Goal: Task Accomplishment & Management: Use online tool/utility

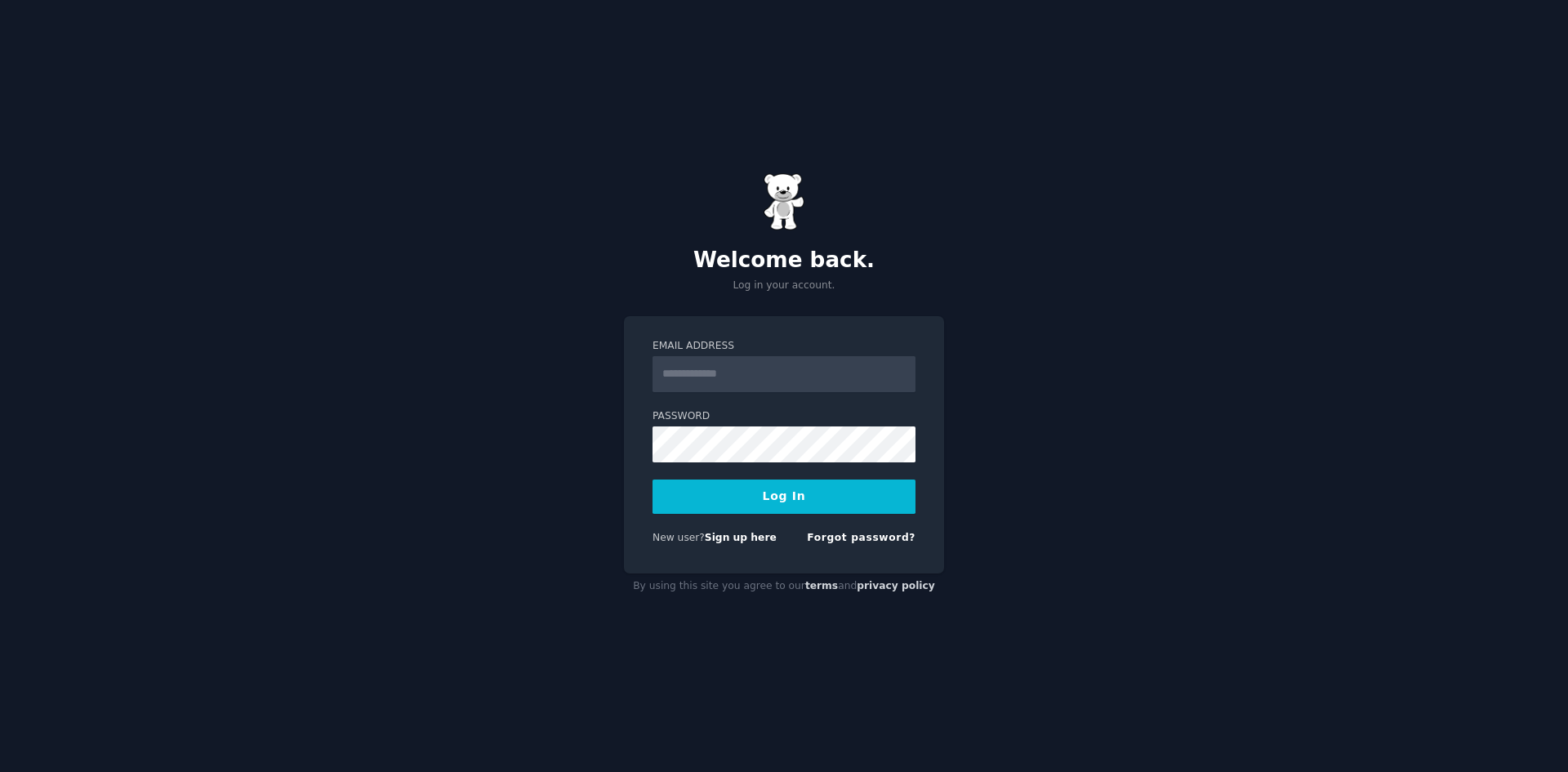
type input "**********"
click at [796, 505] on button "Log In" at bounding box center [783, 497] width 263 height 35
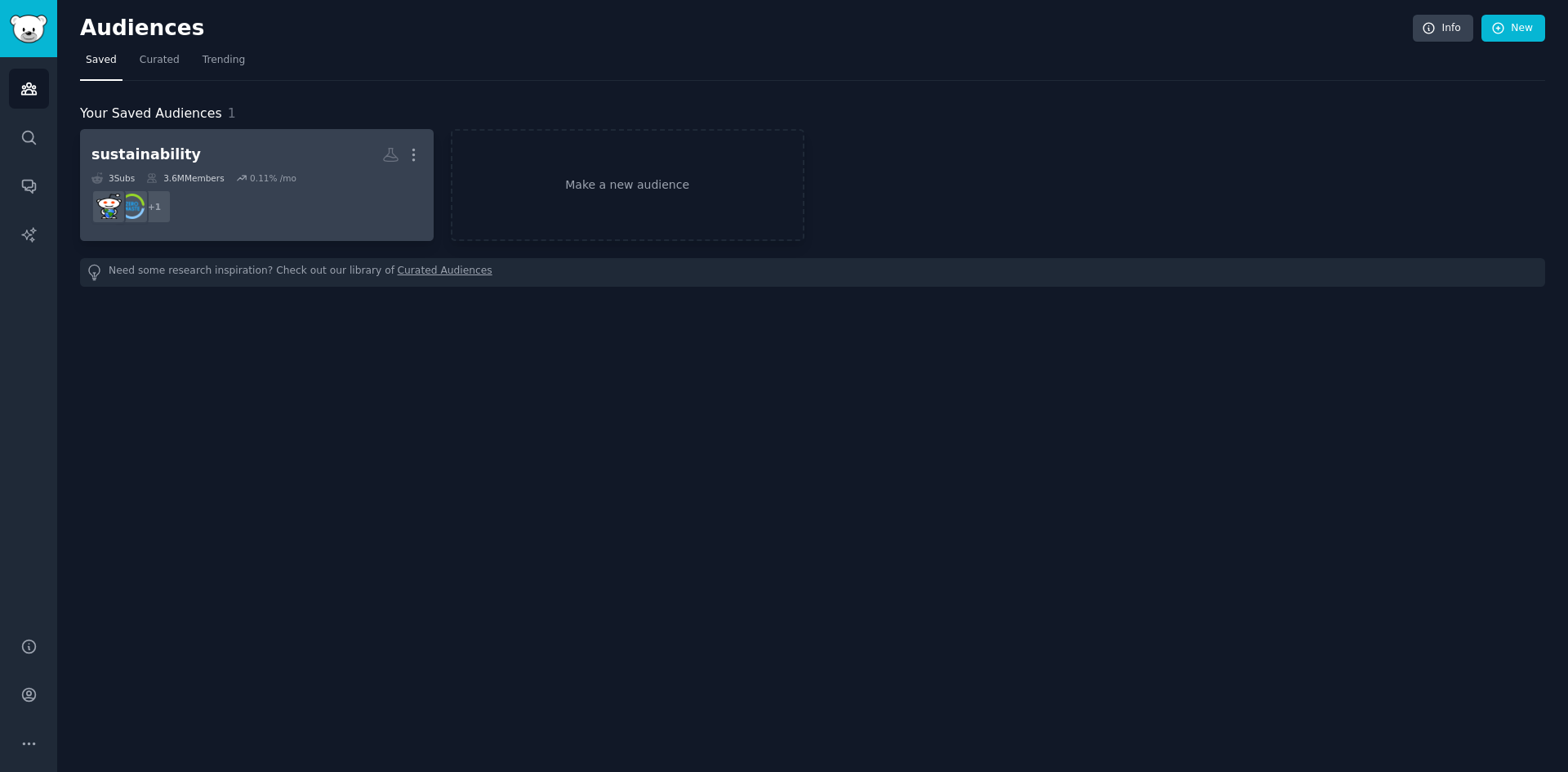
click at [228, 203] on dd "r/sustainability + 1" at bounding box center [257, 207] width 331 height 46
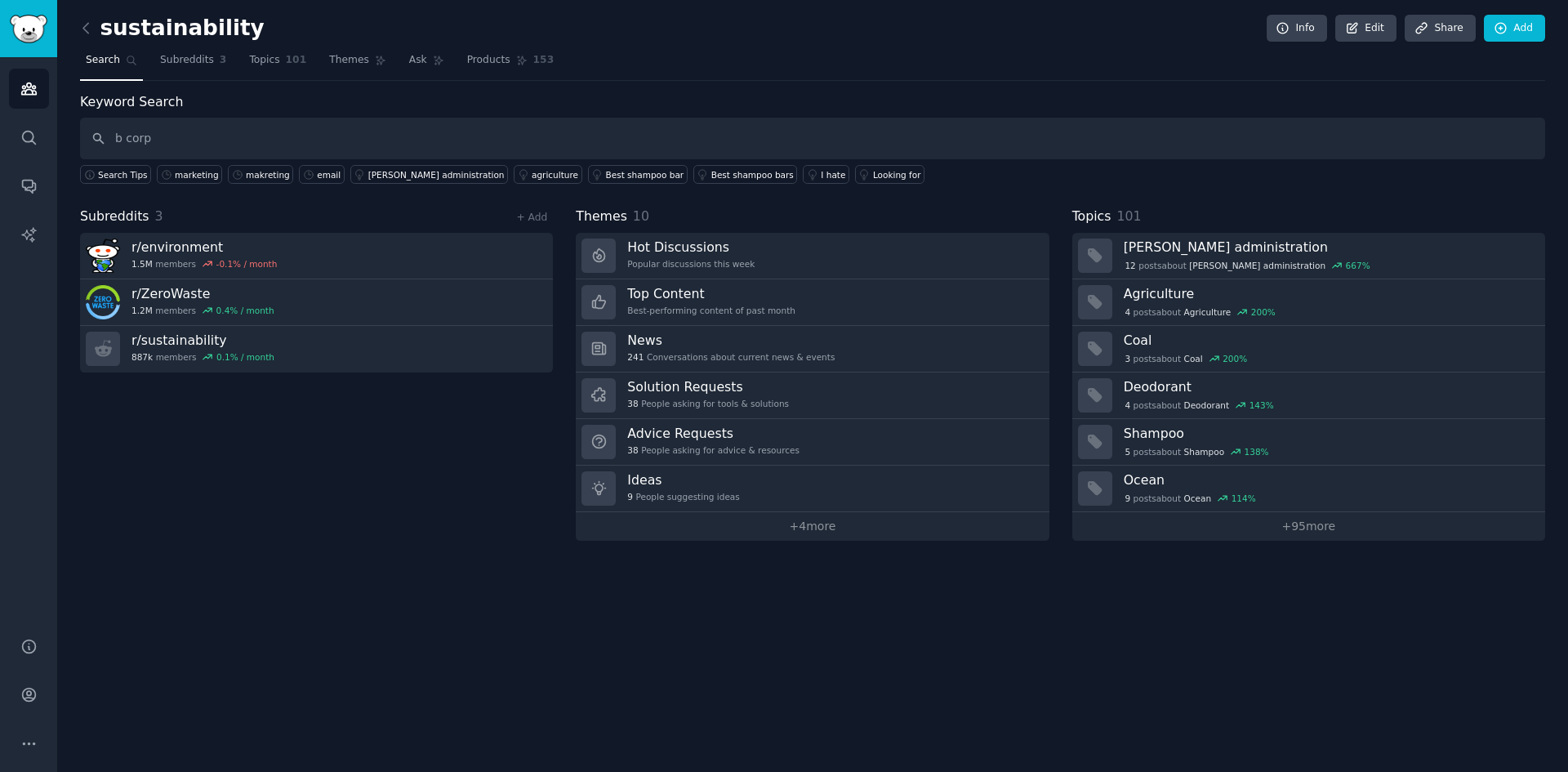
type input "b corp"
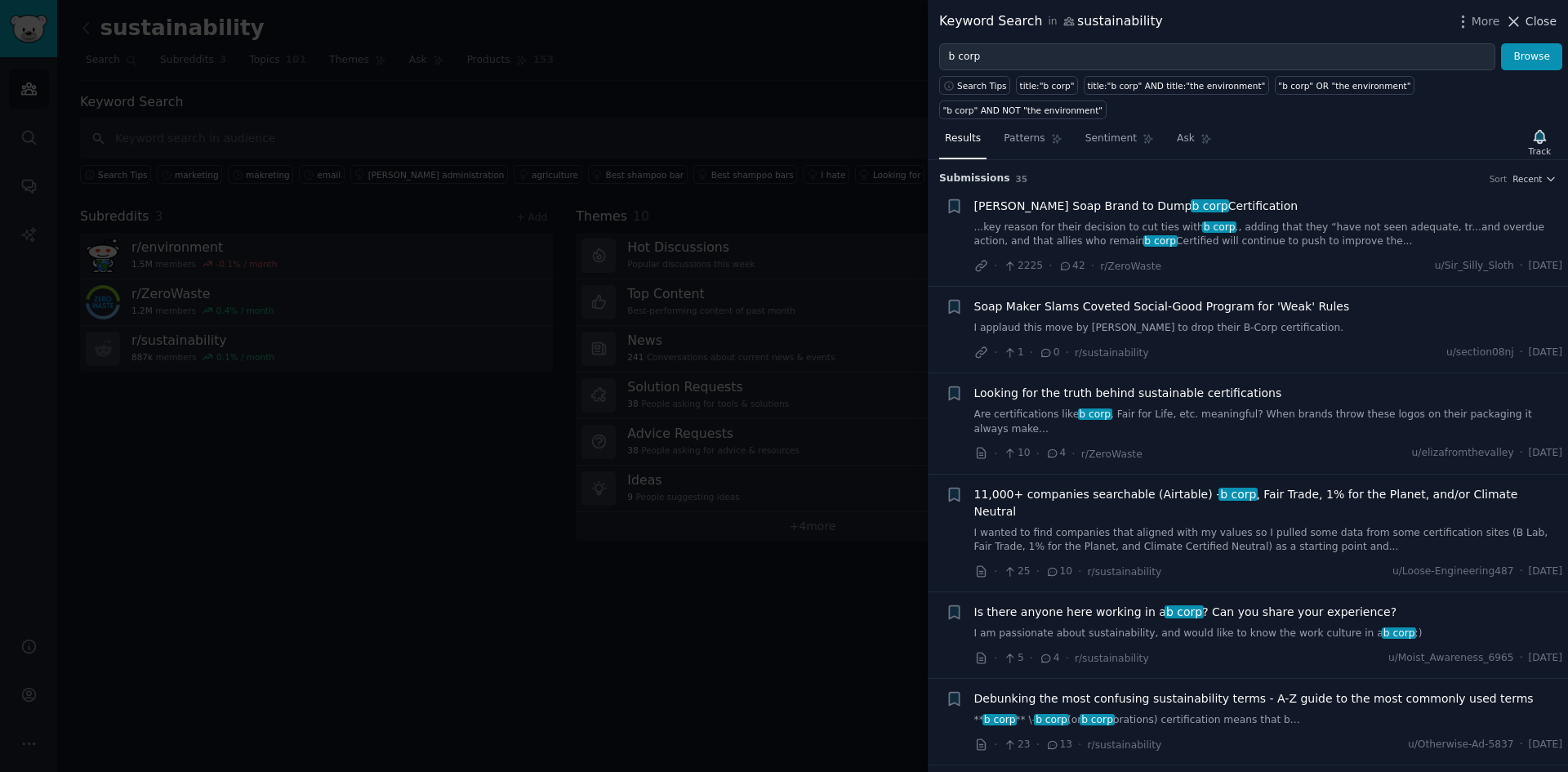
click at [1529, 19] on span "Close" at bounding box center [1541, 21] width 31 height 17
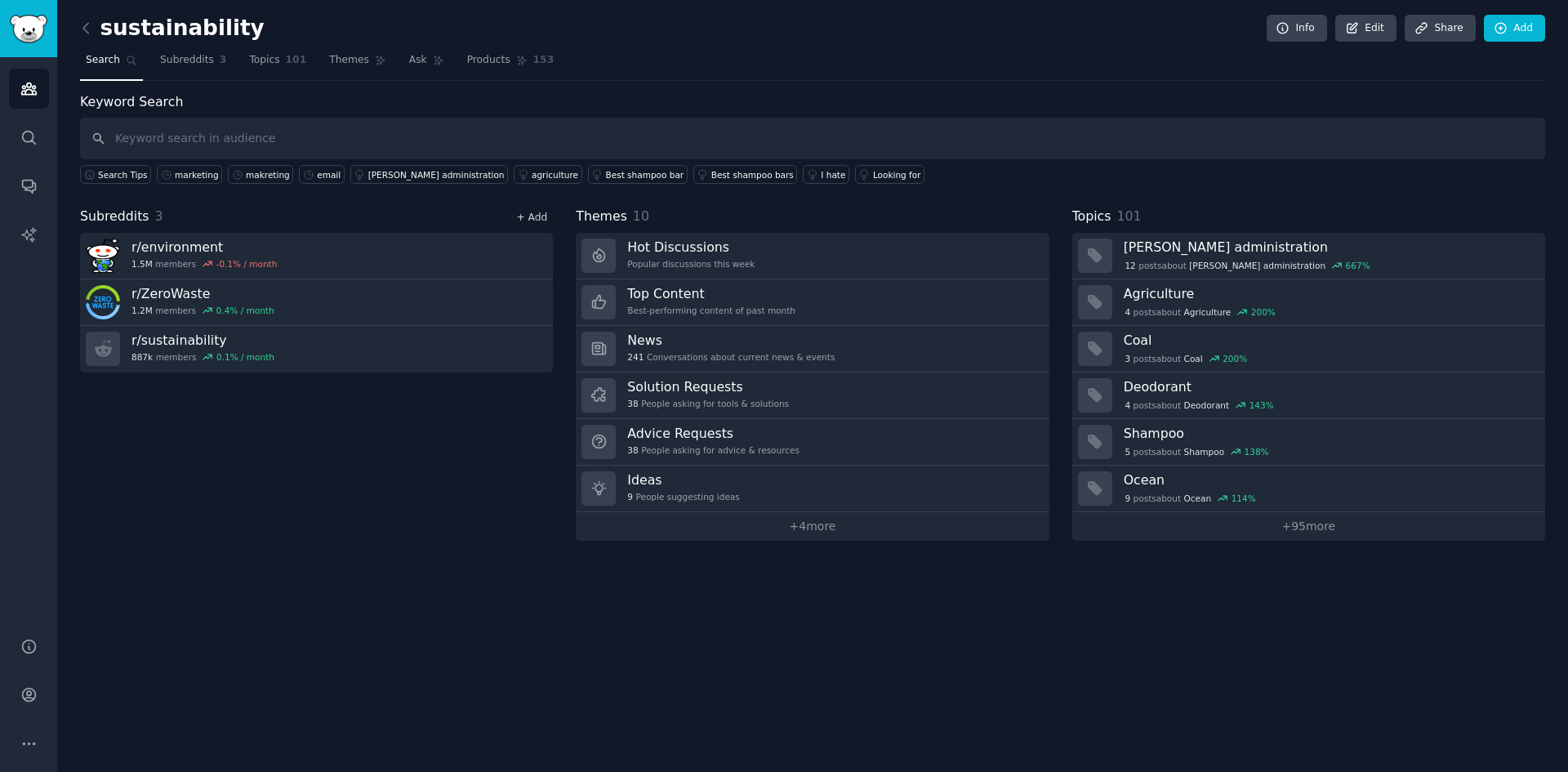
click at [543, 216] on link "+ Add" at bounding box center [531, 217] width 31 height 12
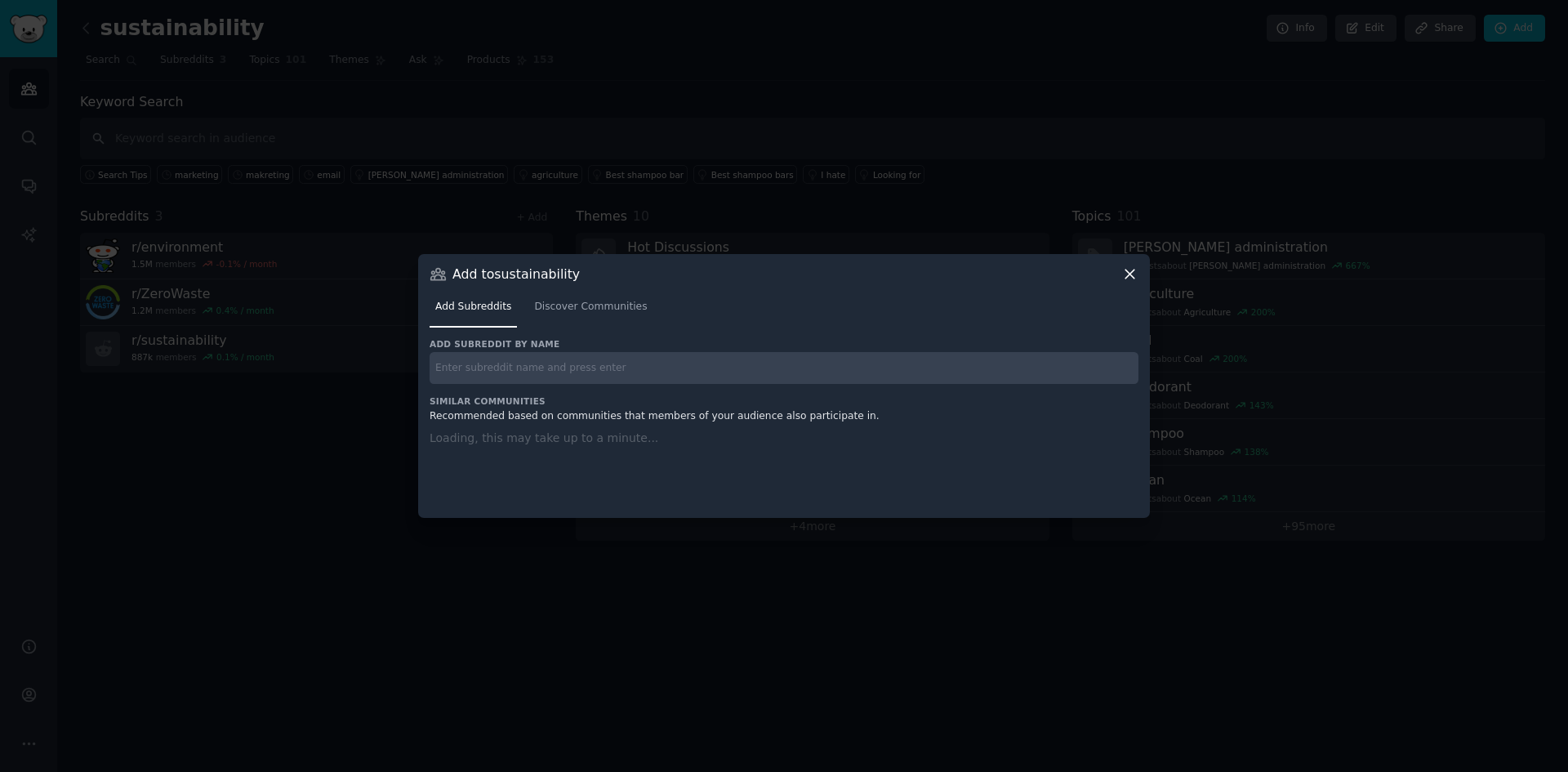
click at [579, 367] on input "text" at bounding box center [784, 368] width 709 height 32
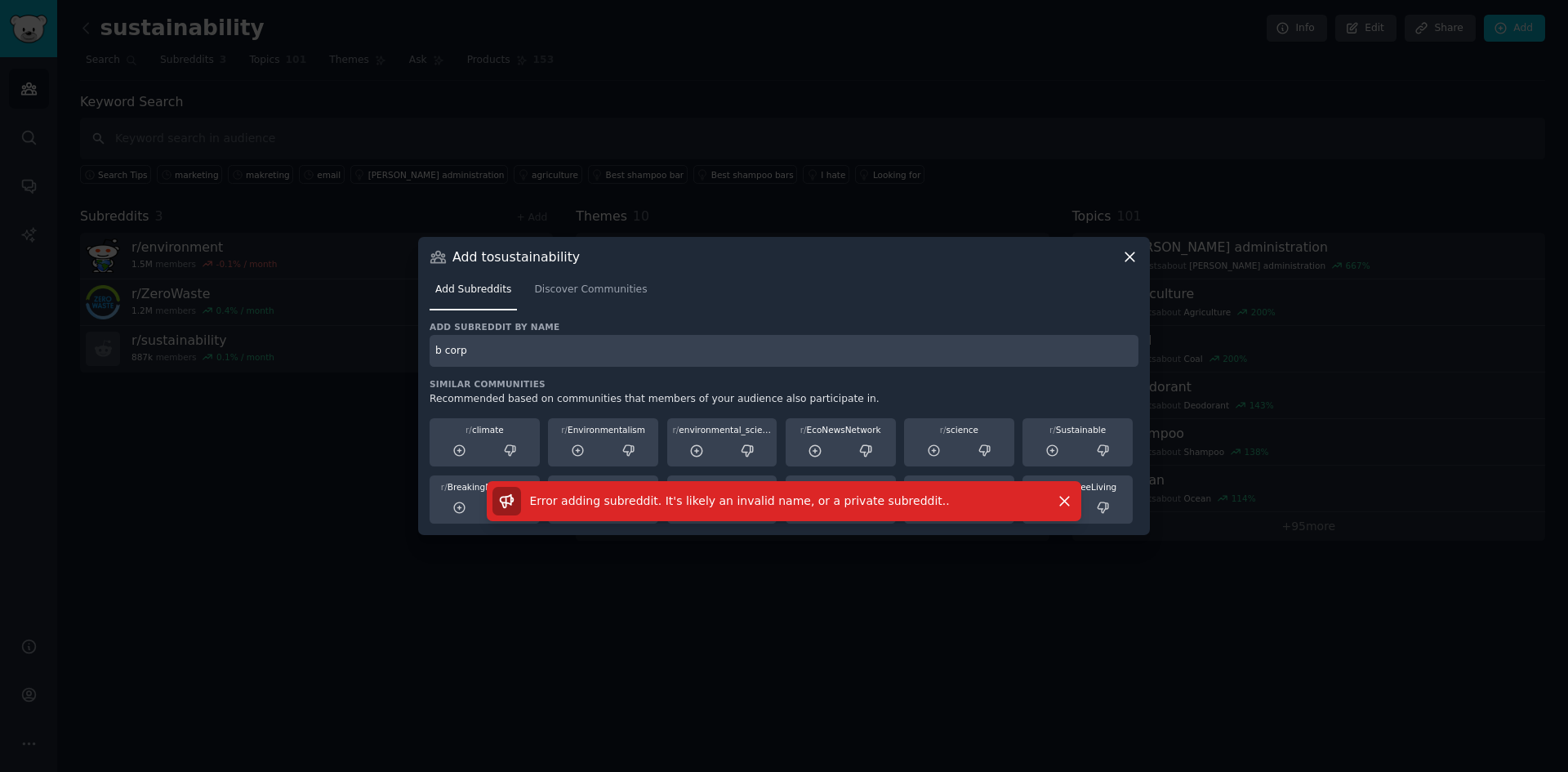
click at [458, 346] on input "b corp" at bounding box center [784, 351] width 709 height 32
click at [476, 353] on input "b corp" at bounding box center [784, 351] width 709 height 32
drag, startPoint x: 1069, startPoint y: 498, endPoint x: 827, endPoint y: 452, distance: 246.3
click at [1068, 496] on icon "button" at bounding box center [1064, 501] width 17 height 17
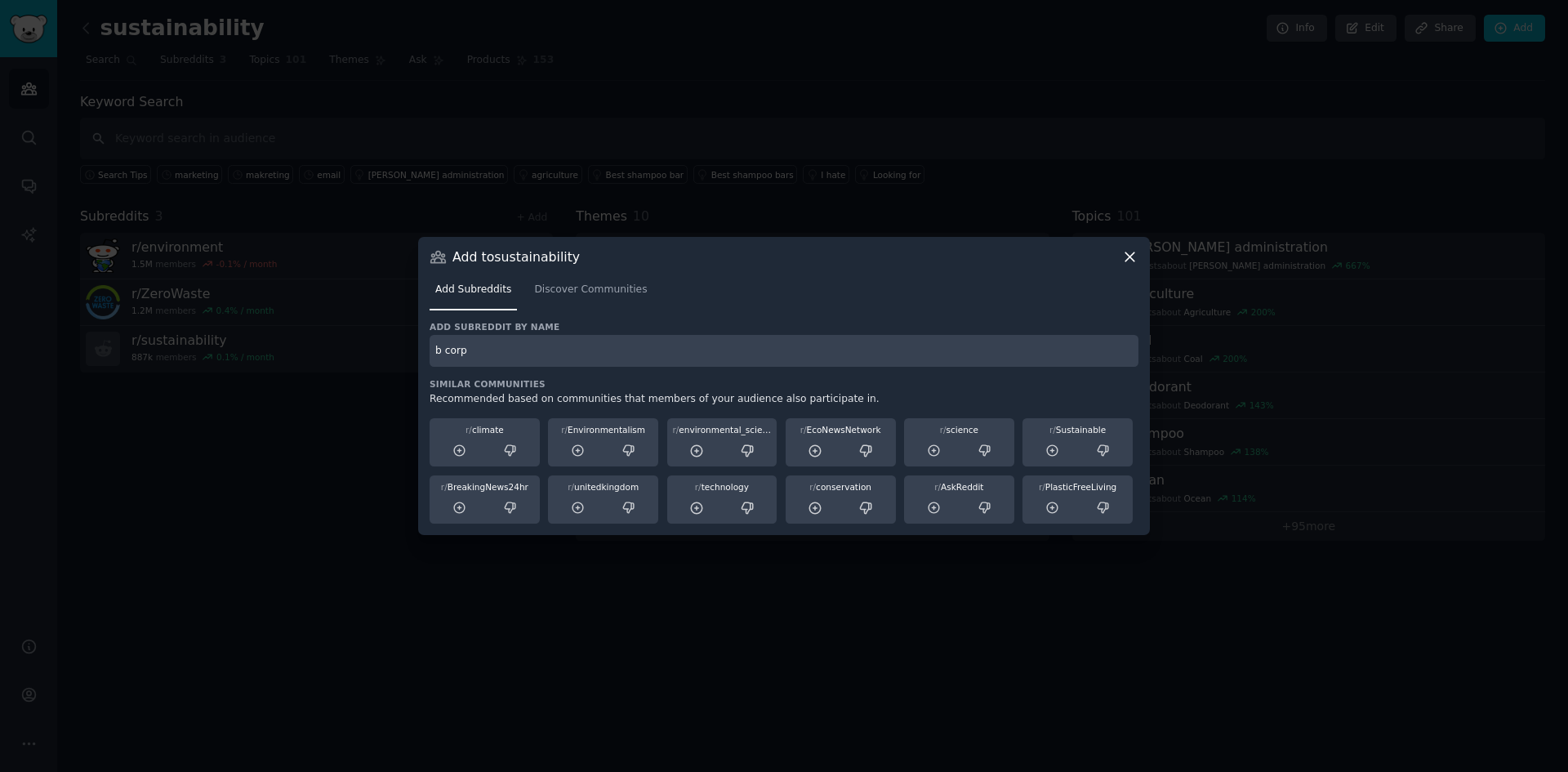
click at [458, 353] on input "b corp" at bounding box center [784, 351] width 709 height 32
type input "B Corp"
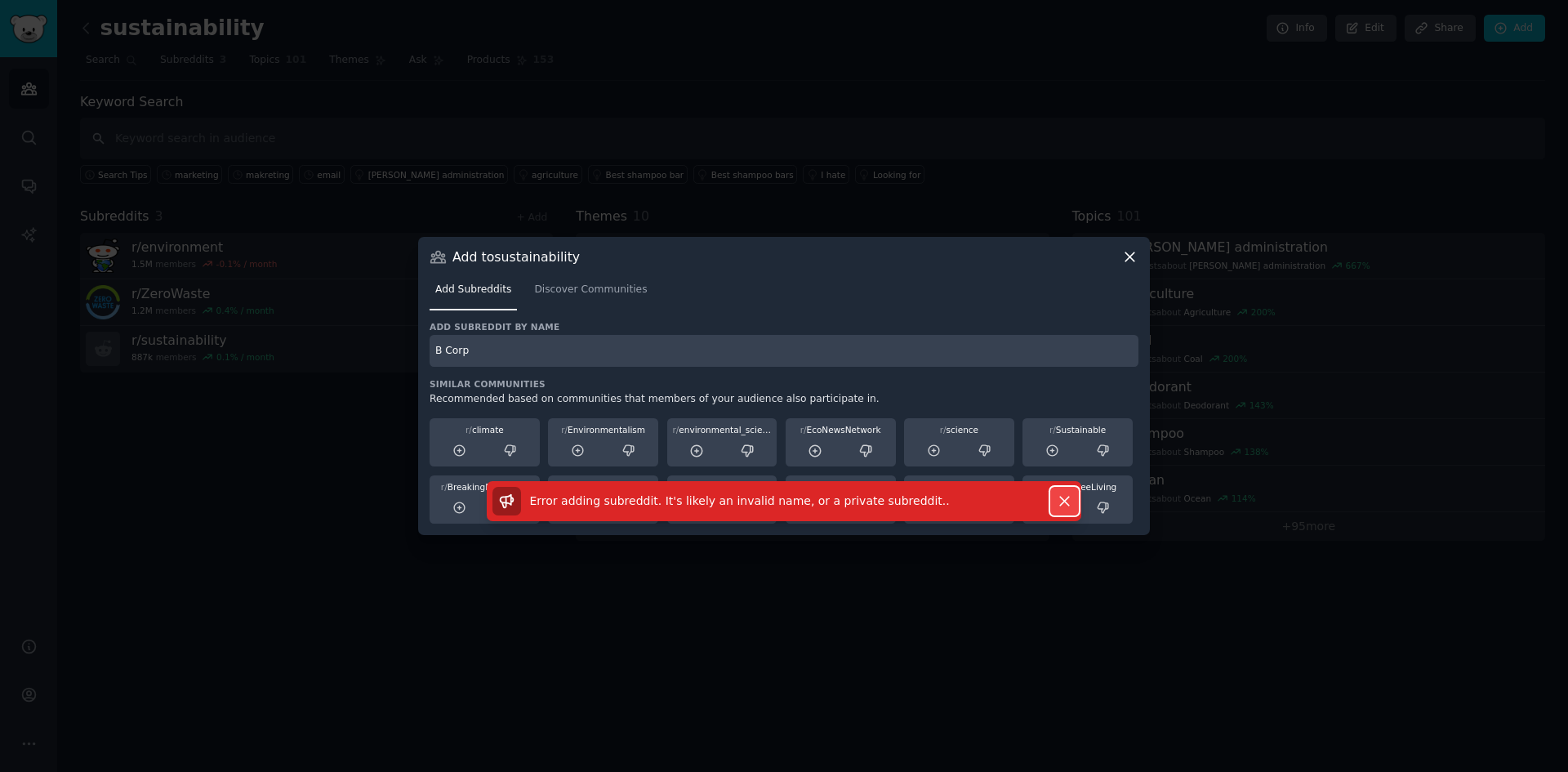
click at [1066, 495] on icon "button" at bounding box center [1064, 501] width 17 height 17
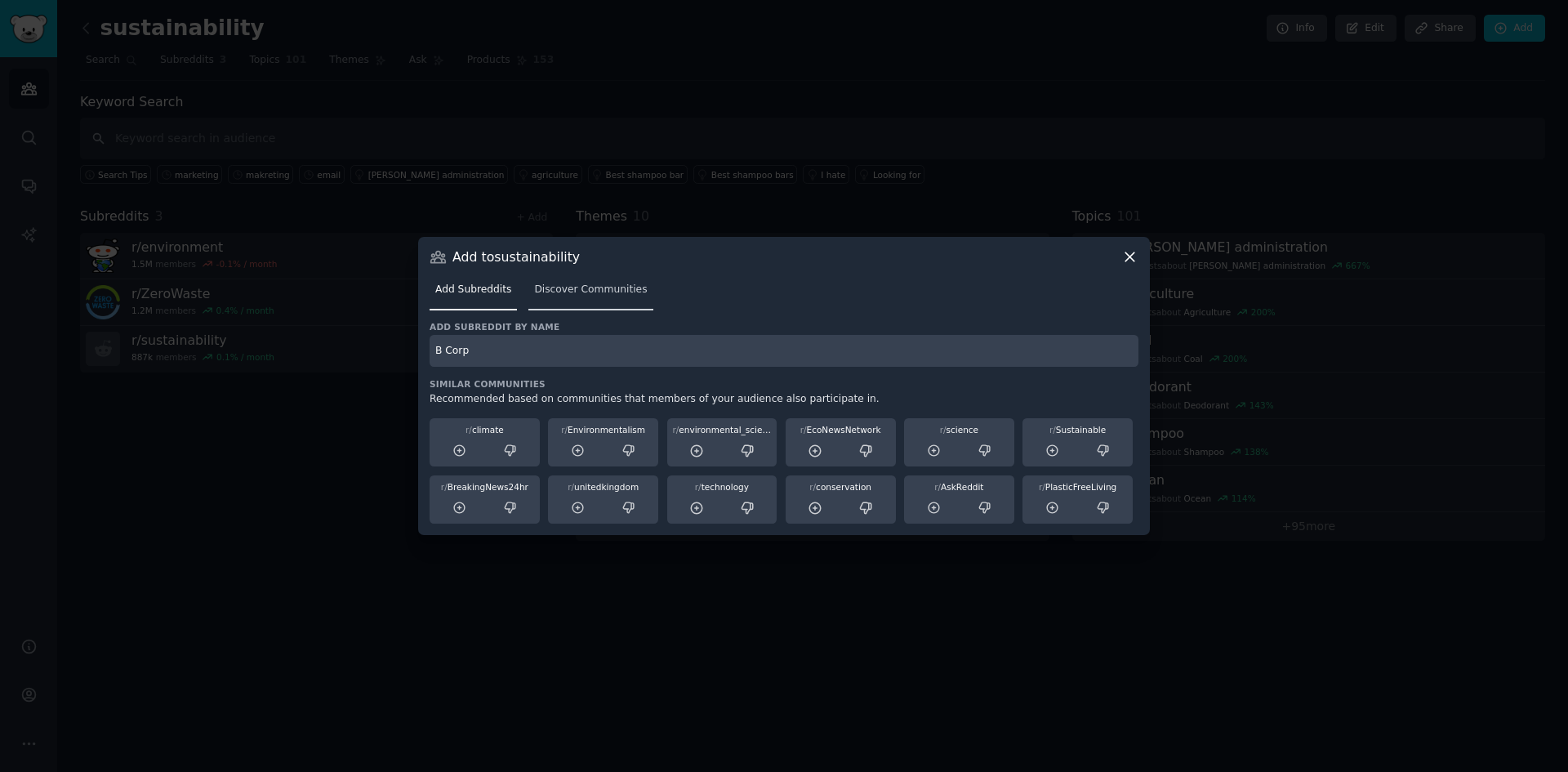
click at [578, 294] on span "Discover Communities" at bounding box center [590, 290] width 112 height 15
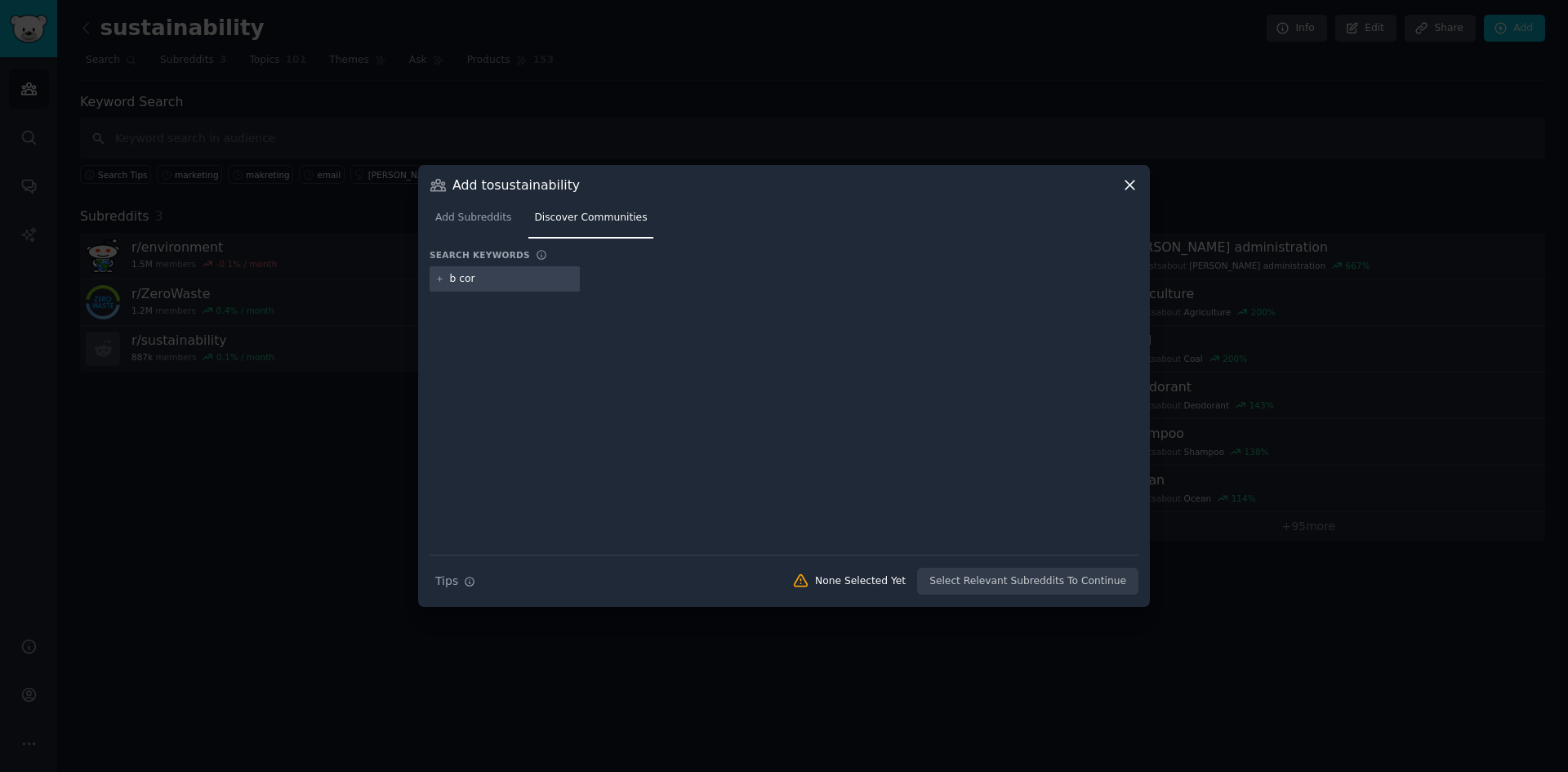
type input "b corp"
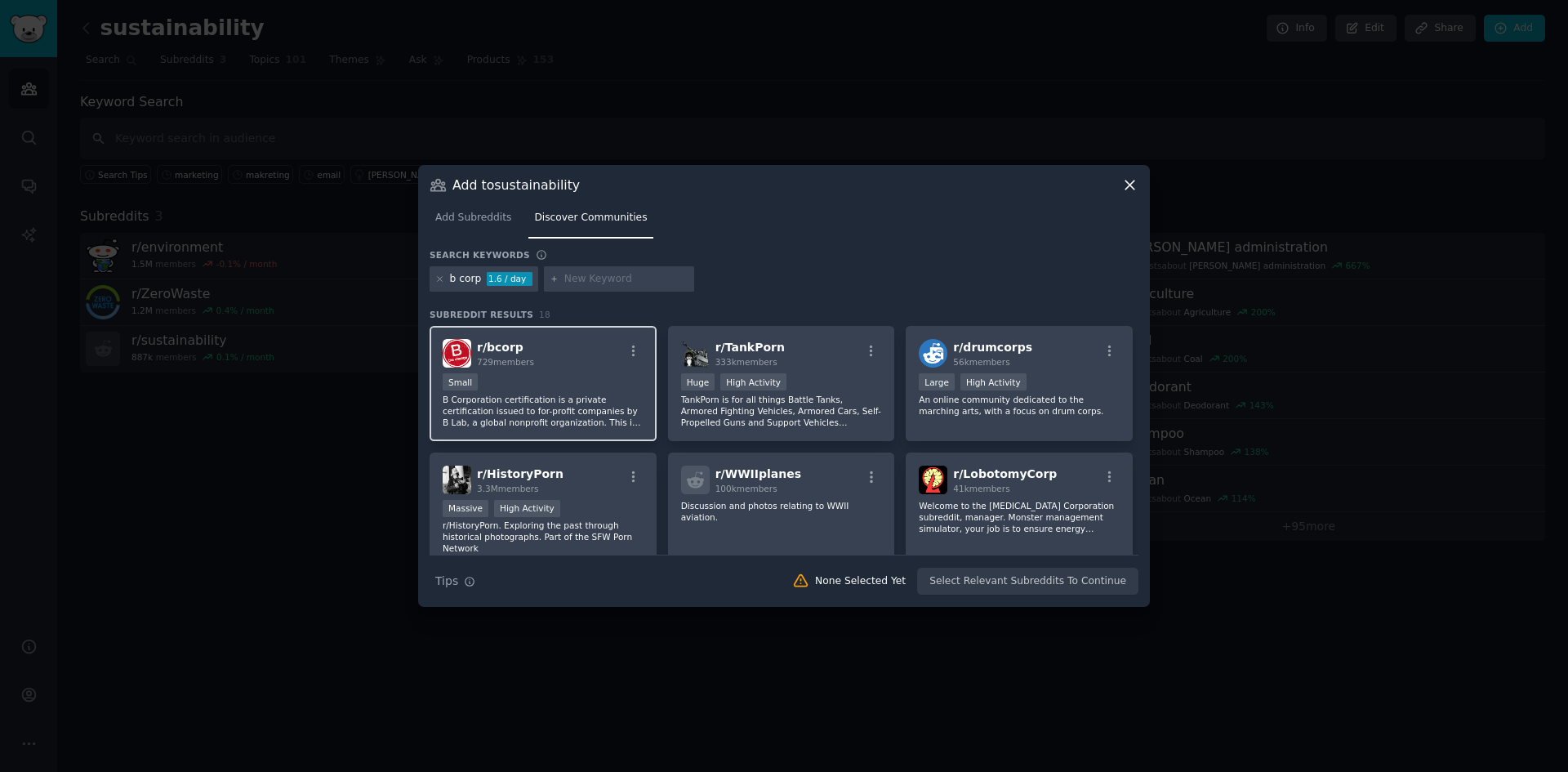
click at [522, 388] on div "Small" at bounding box center [542, 383] width 201 height 20
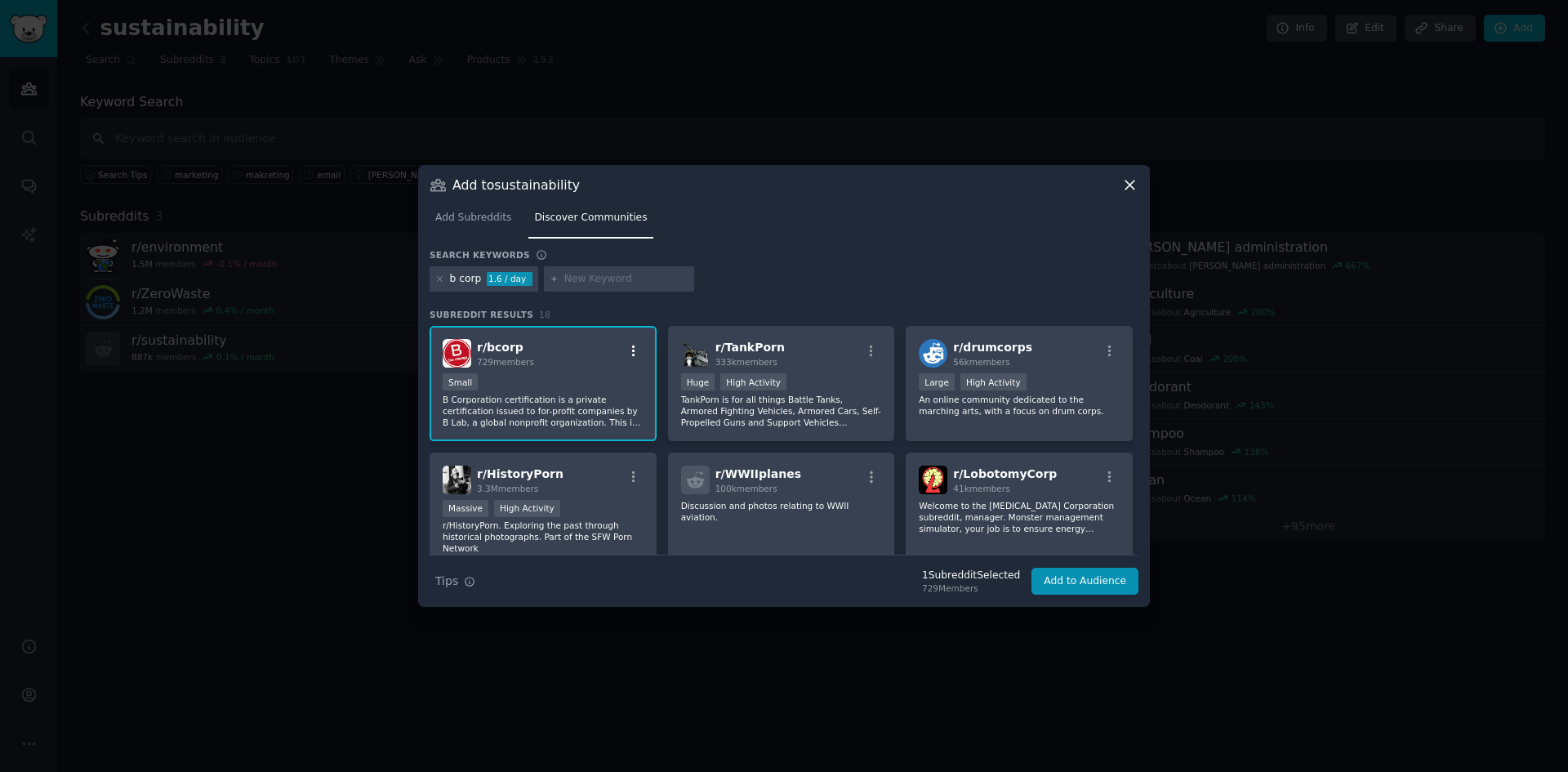
click at [633, 351] on icon "button" at bounding box center [634, 351] width 4 height 12
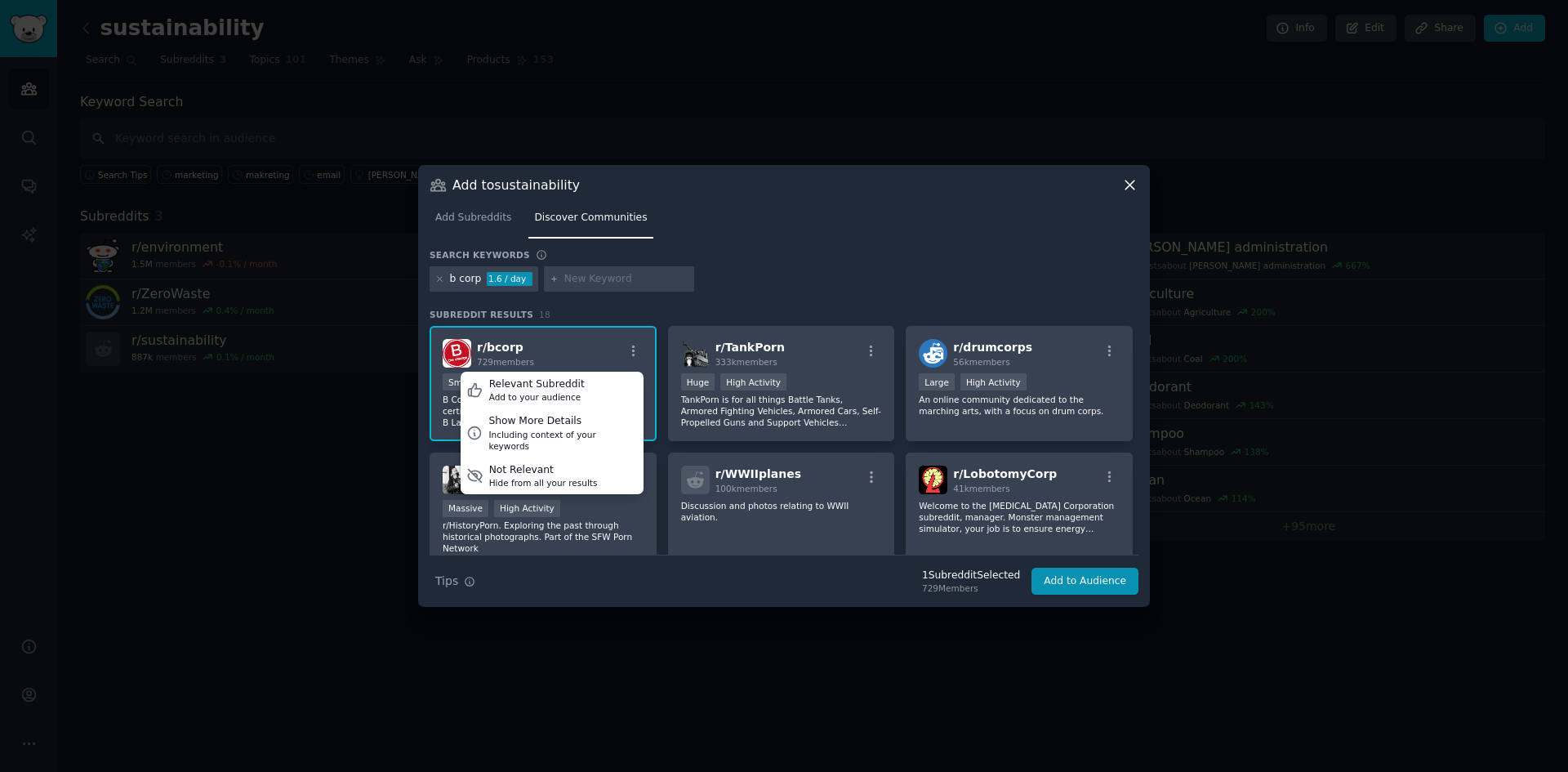
click at [1137, 181] on icon at bounding box center [1129, 184] width 17 height 17
